Goal: Find specific page/section: Find specific page/section

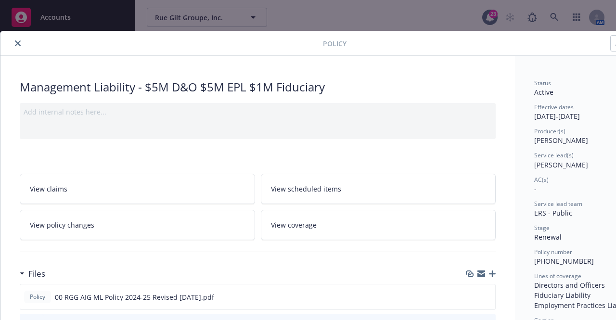
drag, startPoint x: 18, startPoint y: 40, endPoint x: 33, endPoint y: 44, distance: 14.9
click at [18, 40] on icon "close" at bounding box center [18, 43] width 6 height 6
click at [19, 43] on div "Overview" at bounding box center [27, 49] width 30 height 15
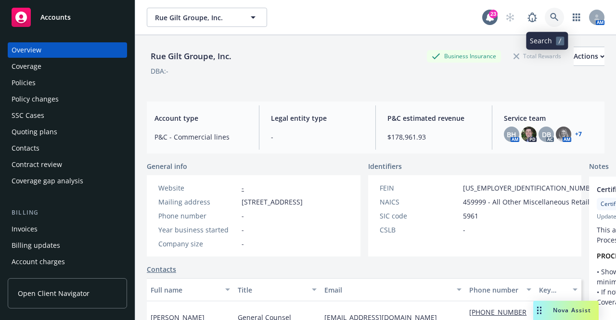
click at [550, 14] on icon at bounding box center [554, 17] width 8 height 8
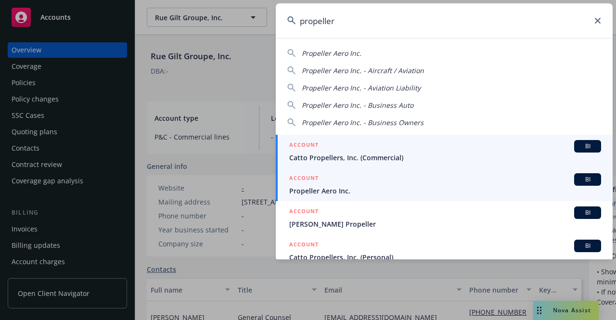
type input "propeller"
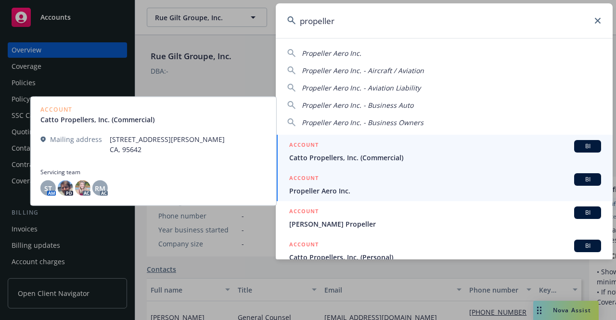
click at [336, 184] on div "ACCOUNT BI" at bounding box center [445, 179] width 312 height 13
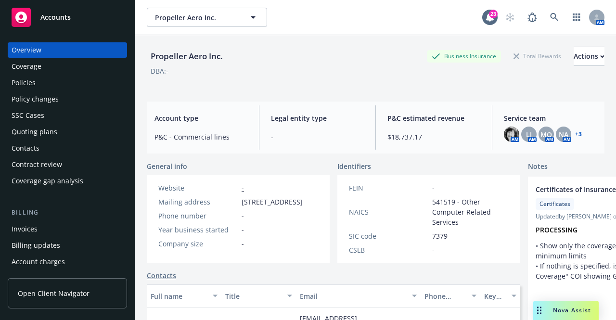
click at [26, 85] on div "Policies" at bounding box center [24, 82] width 24 height 15
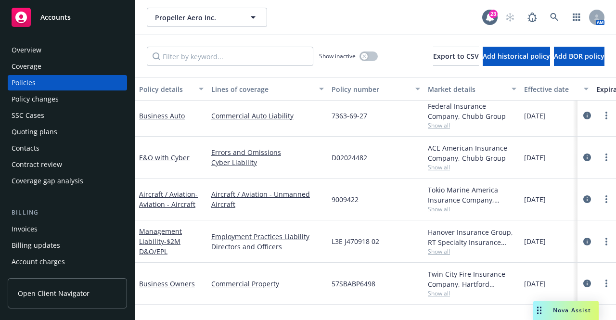
scroll to position [289, 0]
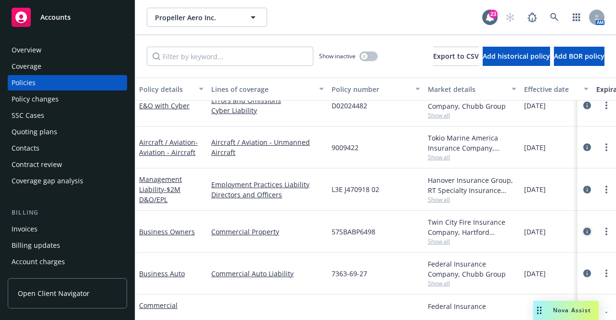
click at [583, 232] on icon "circleInformation" at bounding box center [587, 232] width 8 height 8
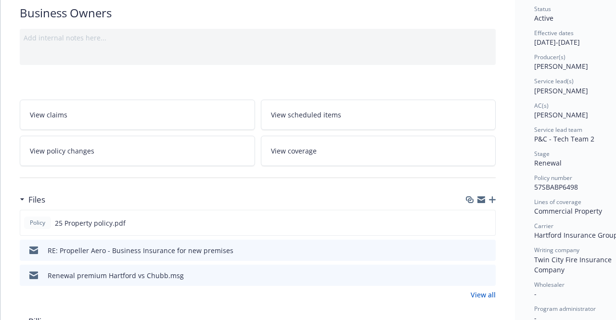
scroll to position [96, 0]
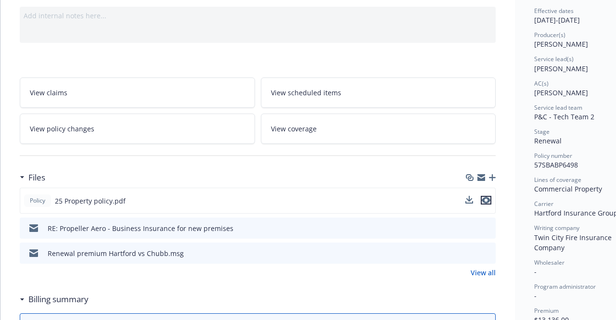
click at [488, 198] on icon "preview file" at bounding box center [486, 200] width 9 height 7
